Goal: Task Accomplishment & Management: Manage account settings

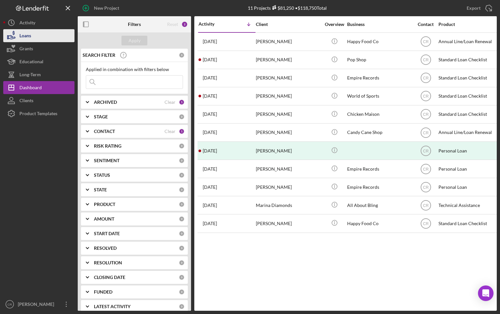
click at [30, 38] on div "Loans" at bounding box center [25, 36] width 12 height 15
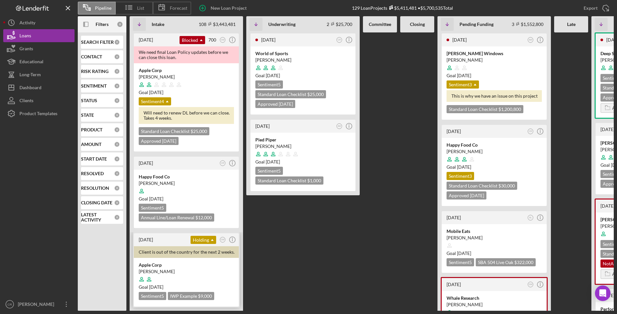
click at [193, 273] on div at bounding box center [186, 279] width 95 height 12
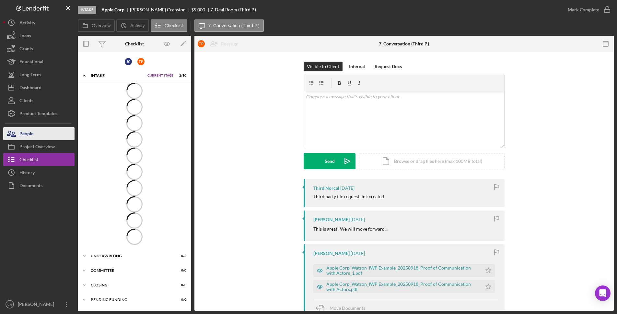
click at [37, 132] on button "People" at bounding box center [38, 133] width 71 height 13
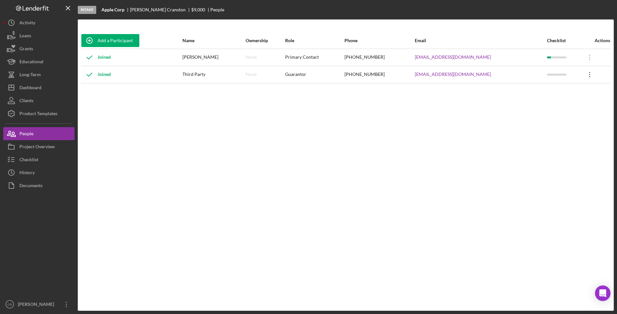
click at [500, 76] on icon "Icon/Overflow" at bounding box center [590, 74] width 16 height 16
click at [500, 89] on div "Icon/Edit Edit" at bounding box center [559, 91] width 71 height 13
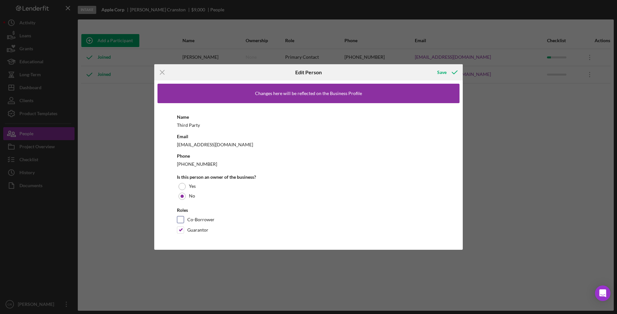
click at [180, 219] on input "Co-Borrower" at bounding box center [180, 219] width 6 height 6
checkbox input "true"
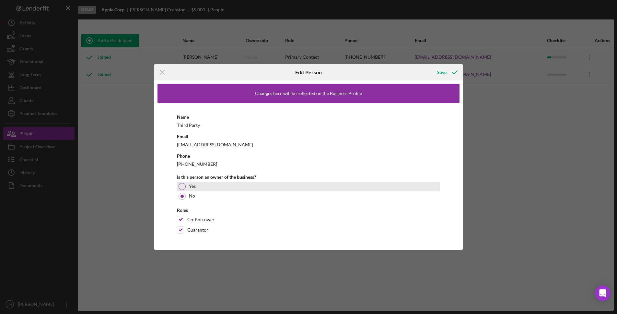
click at [183, 185] on div at bounding box center [182, 186] width 7 height 7
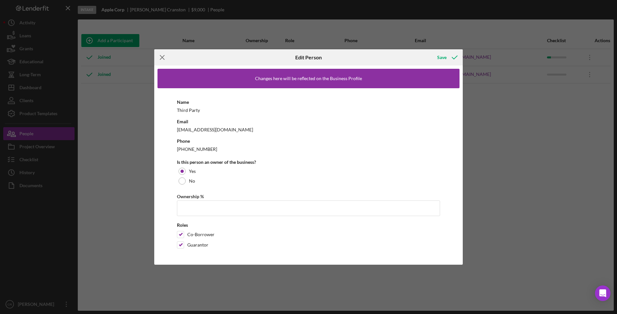
click at [166, 57] on icon "Icon/Menu Close" at bounding box center [162, 57] width 16 height 16
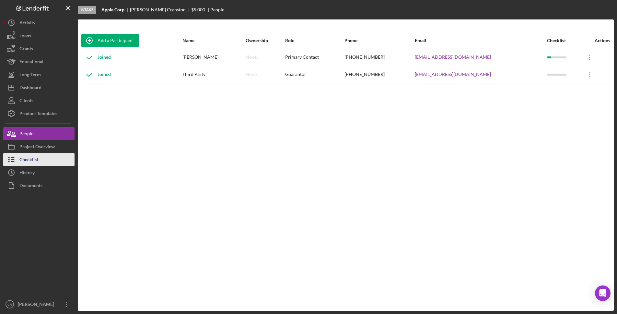
click at [42, 155] on button "Checklist" at bounding box center [38, 159] width 71 height 13
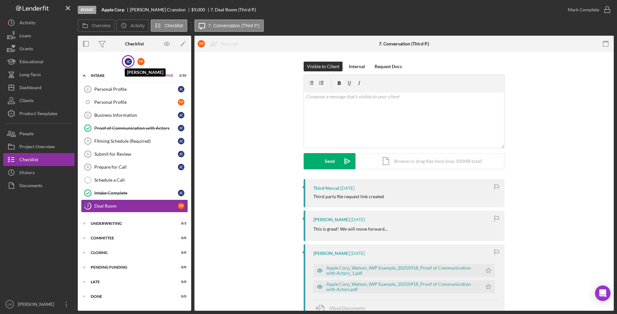
click at [125, 61] on div "[PERSON_NAME]" at bounding box center [128, 61] width 7 height 7
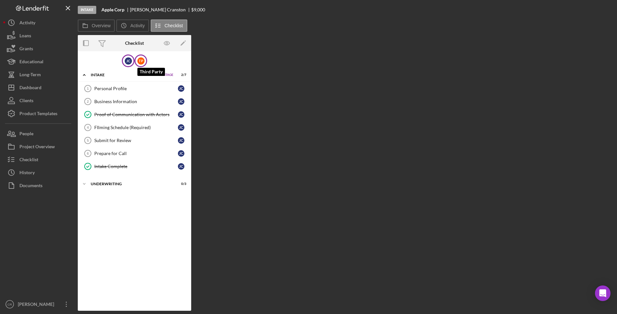
click at [140, 60] on div "T P" at bounding box center [140, 60] width 7 height 7
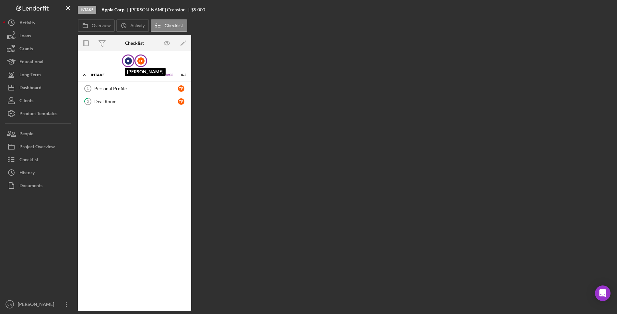
click at [127, 61] on div "[PERSON_NAME]" at bounding box center [128, 60] width 7 height 7
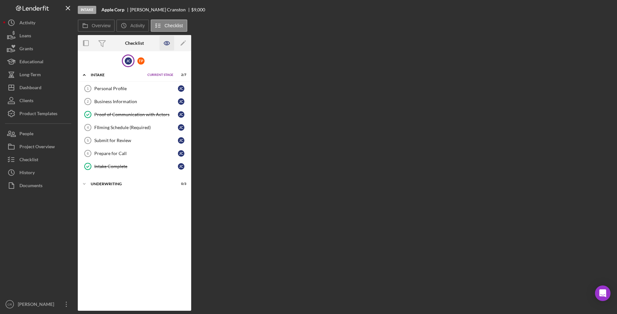
click at [169, 41] on icon "button" at bounding box center [167, 43] width 15 height 15
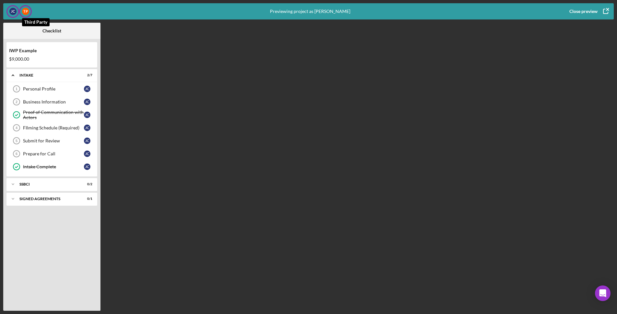
click at [27, 10] on div "T P" at bounding box center [25, 11] width 7 height 7
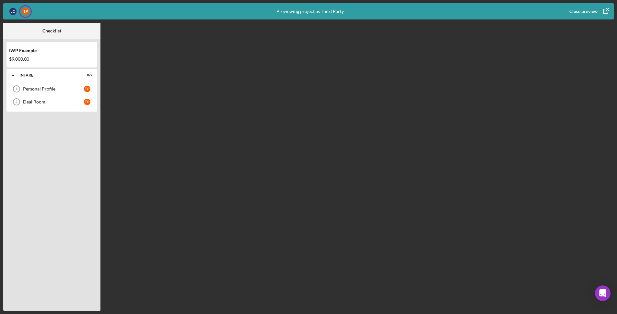
click at [500, 11] on div "Close preview" at bounding box center [583, 11] width 28 height 13
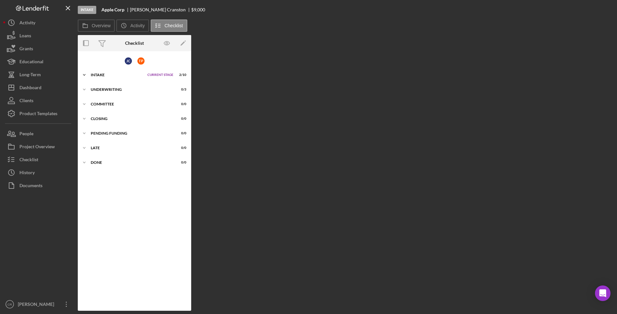
click at [90, 73] on icon "Icon/Expander" at bounding box center [84, 74] width 13 height 13
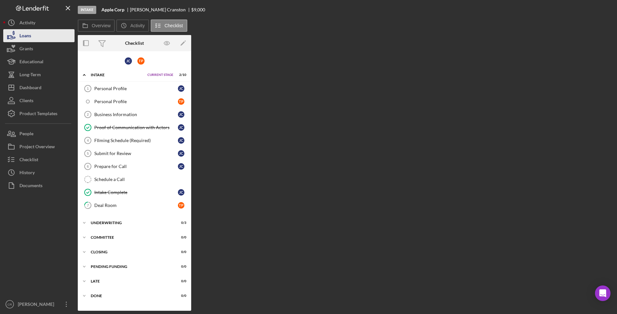
click at [38, 35] on button "Loans" at bounding box center [38, 35] width 71 height 13
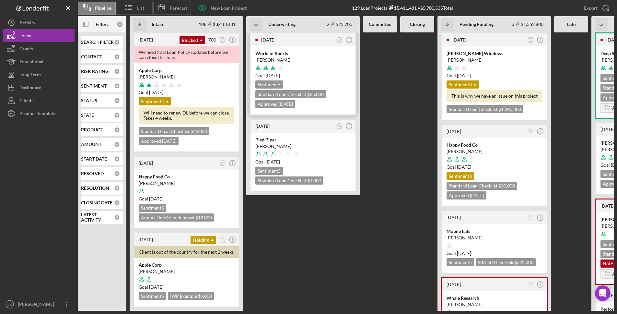
click at [322, 62] on div at bounding box center [302, 68] width 95 height 12
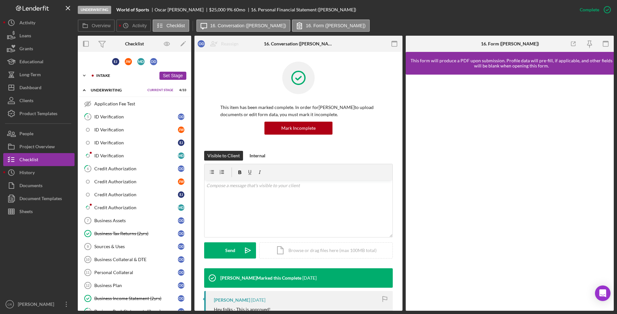
click at [104, 75] on div "Intake" at bounding box center [126, 76] width 60 height 4
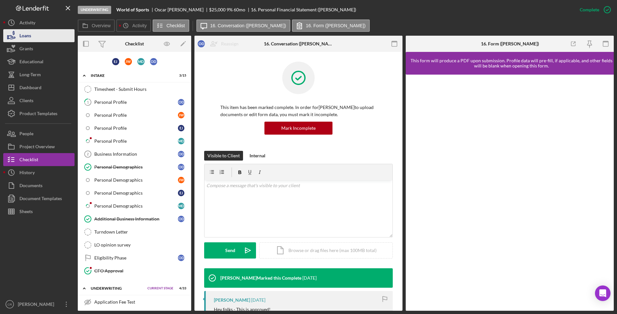
click at [29, 40] on div "Loans" at bounding box center [25, 36] width 12 height 15
